Goal: Navigation & Orientation: Find specific page/section

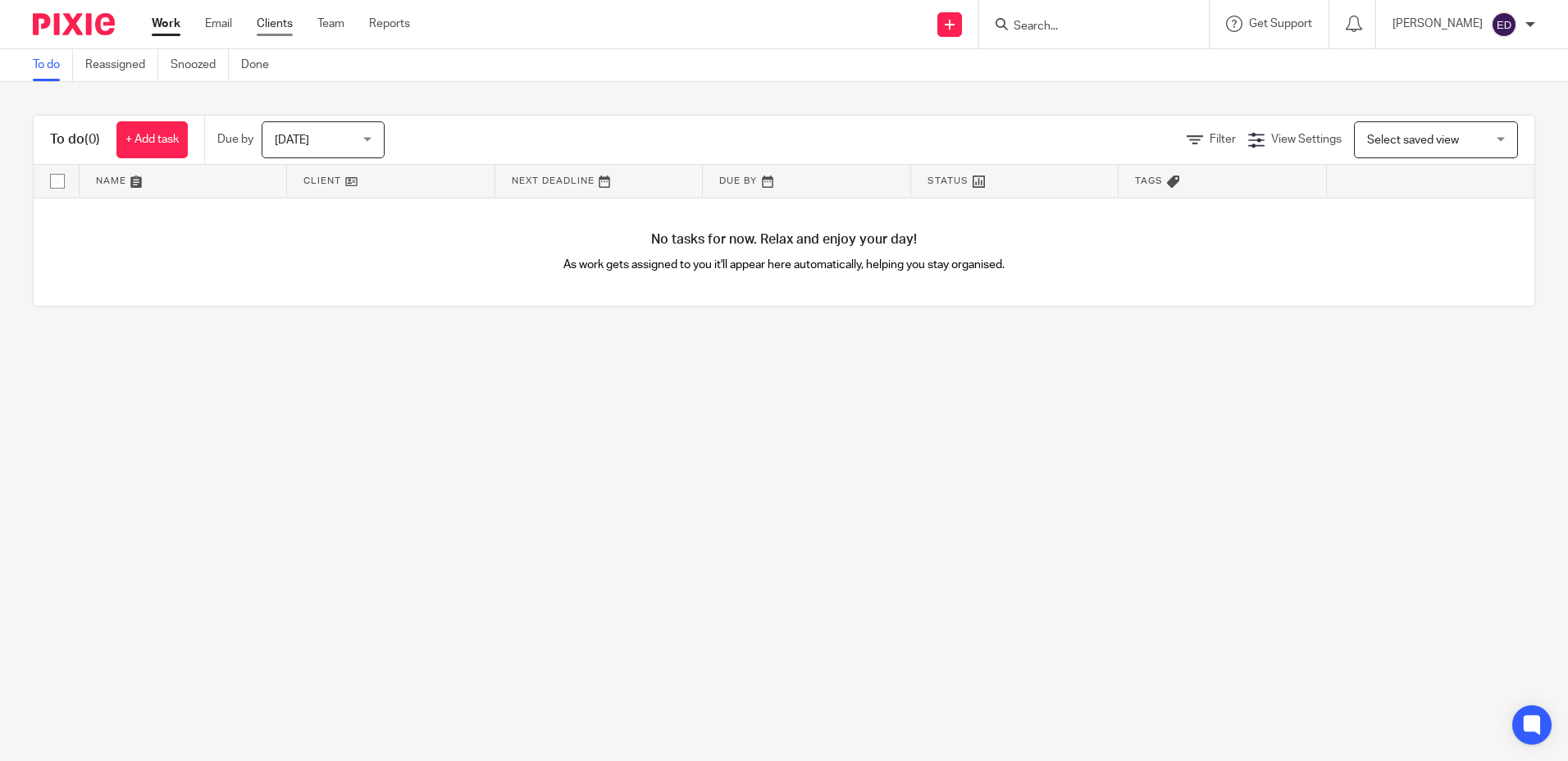
click at [269, 21] on link "Clients" at bounding box center [274, 24] width 36 height 17
click at [280, 26] on link "Clients" at bounding box center [274, 24] width 36 height 17
